Goal: Information Seeking & Learning: Learn about a topic

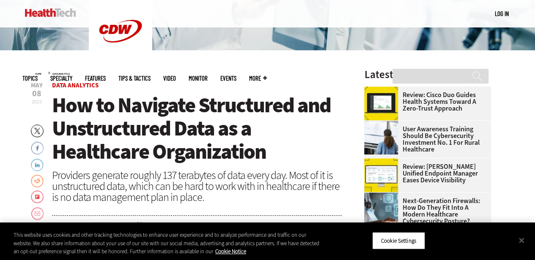
scroll to position [296, 0]
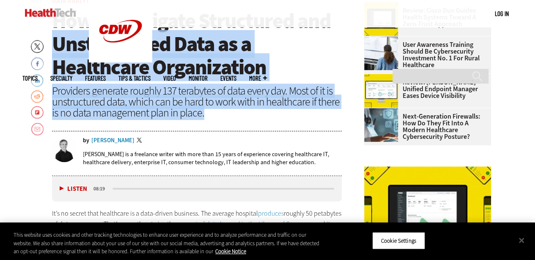
drag, startPoint x: 55, startPoint y: 40, endPoint x: 164, endPoint y: 84, distance: 117.7
click at [206, 114] on header "[DATE] Twitter Facebook LinkedIn Reddit Flipboard Email Data Analytics How to N…" at bounding box center [197, 87] width 290 height 178
copy header "Unstructured Data as a Healthcare Organization Providers generate roughly 137 t…"
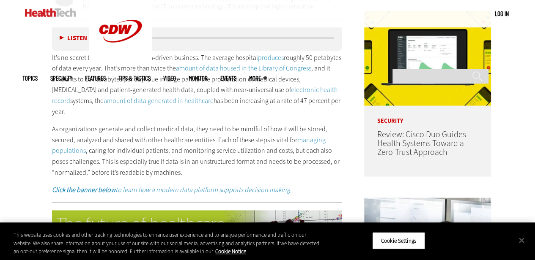
scroll to position [465, 0]
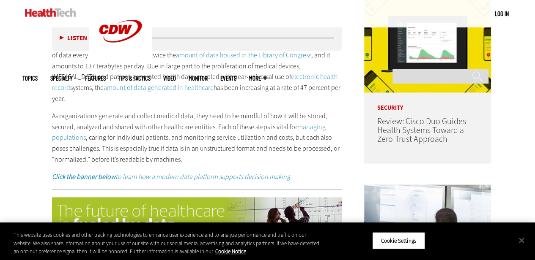
click at [193, 111] on p "As organizations generate and collect medical data, they need to be mindful of …" at bounding box center [197, 138] width 290 height 54
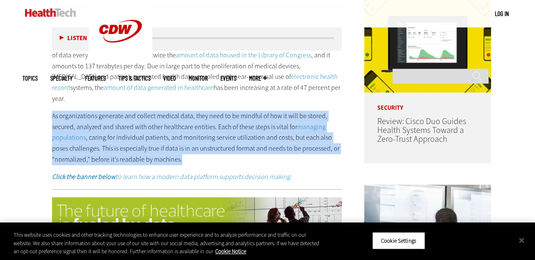
drag, startPoint x: 182, startPoint y: 148, endPoint x: 47, endPoint y: 106, distance: 141.1
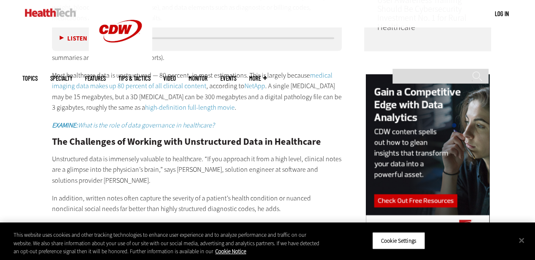
scroll to position [718, 0]
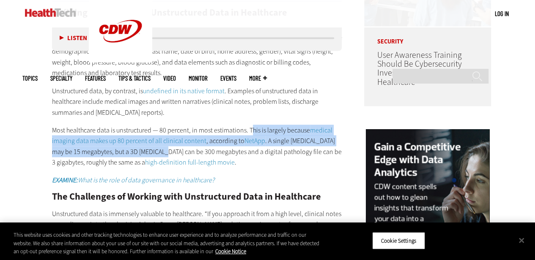
drag, startPoint x: 249, startPoint y: 118, endPoint x: 161, endPoint y: 142, distance: 91.0
click at [161, 142] on p "Most healthcare data is unstructured — 80 percent, in most estimations. This is…" at bounding box center [197, 146] width 290 height 43
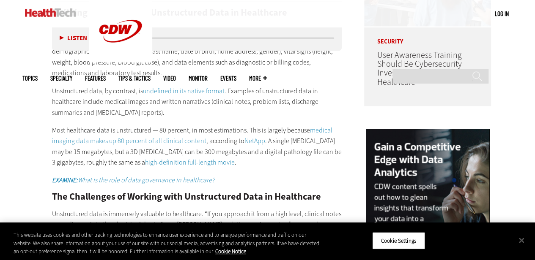
click at [254, 135] on p "Most healthcare data is unstructured — 80 percent, in most estimations. This is…" at bounding box center [197, 146] width 290 height 43
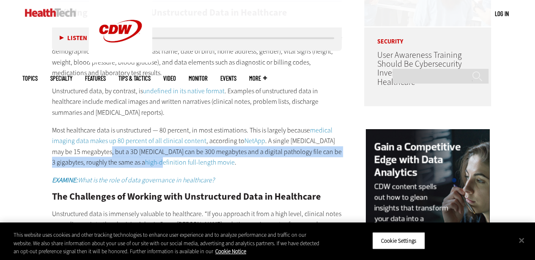
drag, startPoint x: 96, startPoint y: 138, endPoint x: 158, endPoint y: 153, distance: 63.3
click at [158, 153] on p "Most healthcare data is unstructured — 80 percent, in most estimations. This is…" at bounding box center [197, 146] width 290 height 43
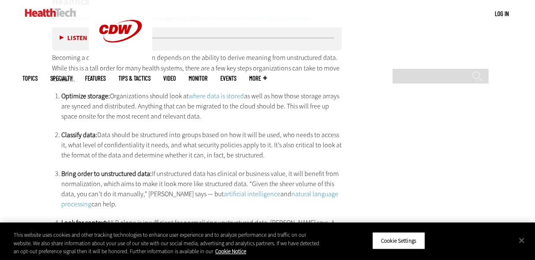
scroll to position [1437, 0]
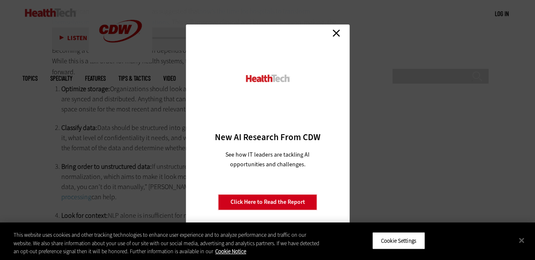
click at [335, 34] on link "Close" at bounding box center [336, 33] width 13 height 13
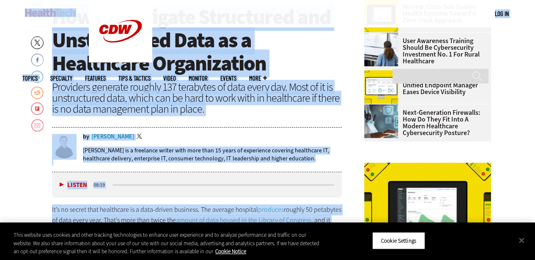
scroll to position [254, 0]
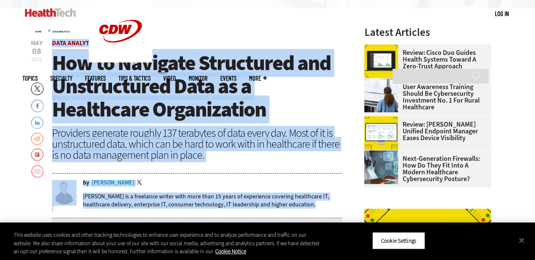
drag, startPoint x: 280, startPoint y: 116, endPoint x: 57, endPoint y: 45, distance: 234.0
copy article "lor Ipsumdolo Sit am Consecte Adipiscing eli Seddoeiusmod Temp in u Laboreetdo …"
